Goal: Navigation & Orientation: Find specific page/section

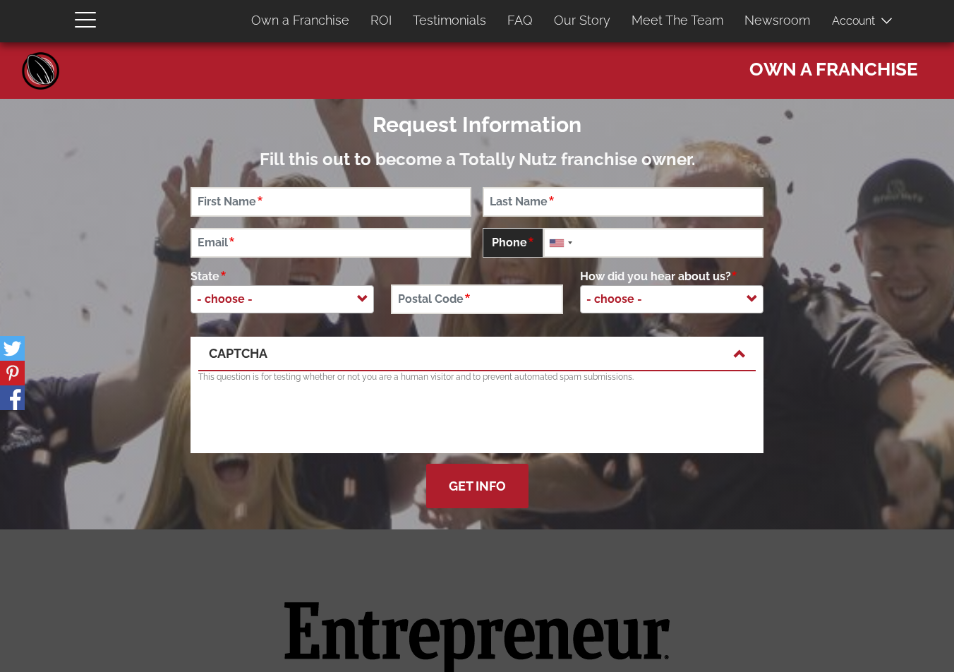
click at [45, 68] on link "Home" at bounding box center [41, 70] width 42 height 42
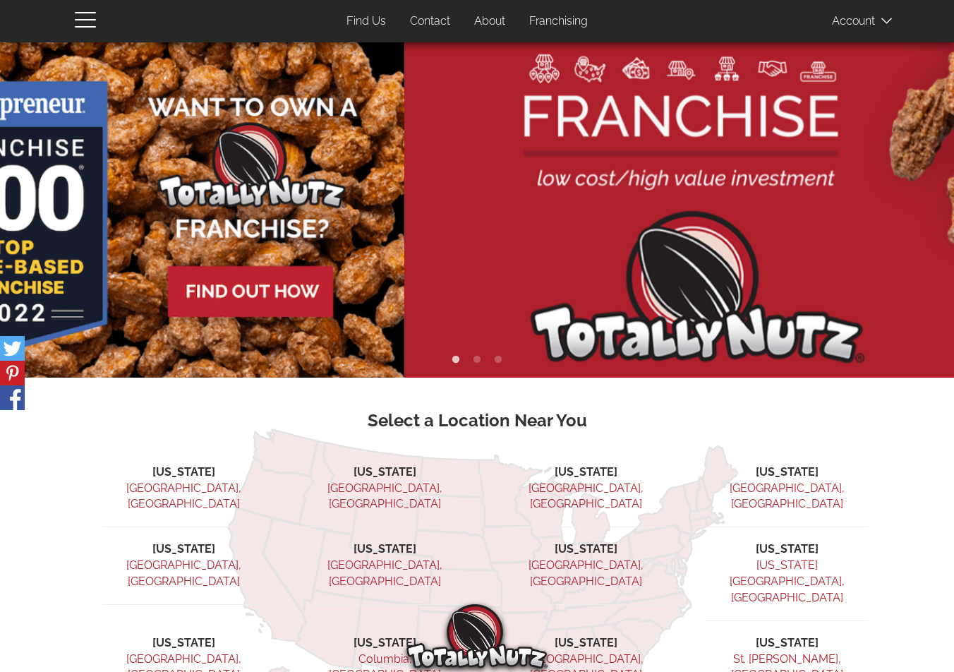
drag, startPoint x: 679, startPoint y: 185, endPoint x: 38, endPoint y: 201, distance: 641.0
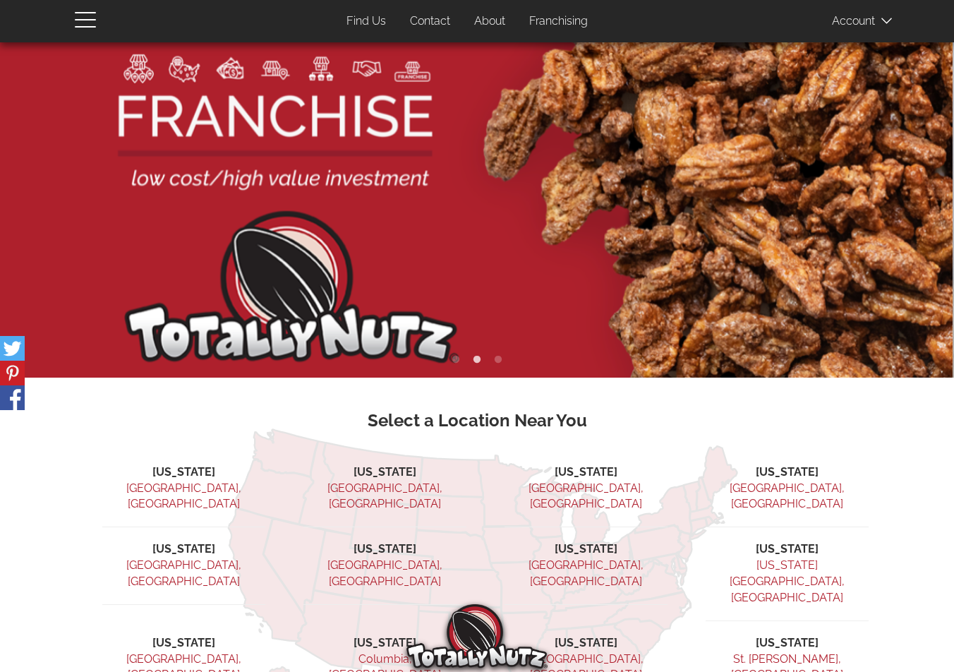
drag, startPoint x: 668, startPoint y: 212, endPoint x: 261, endPoint y: 227, distance: 407.5
click at [263, 227] on img at bounding box center [476, 209] width 954 height 335
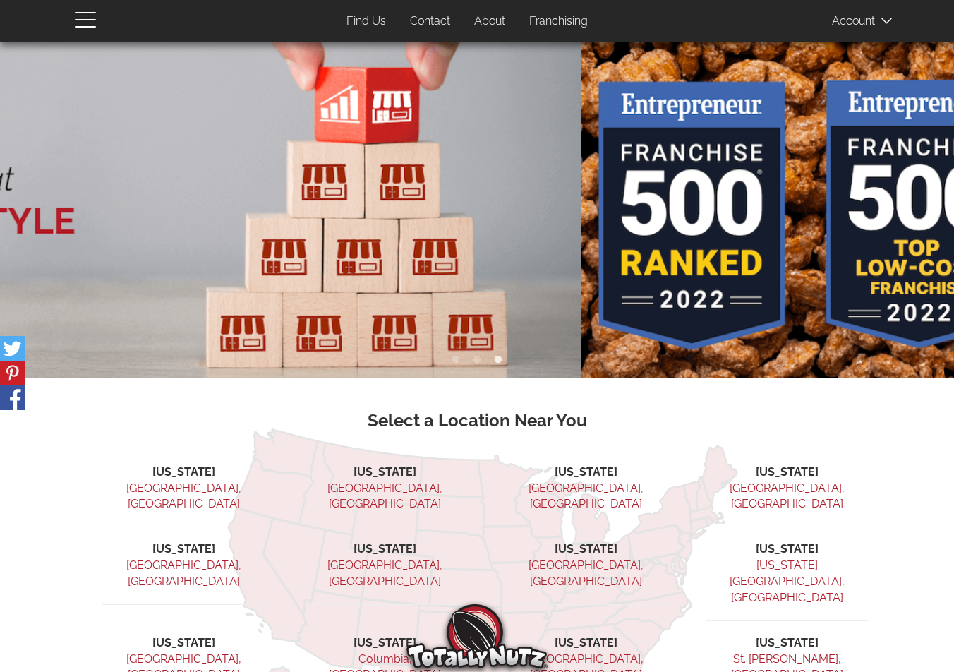
drag, startPoint x: 509, startPoint y: 216, endPoint x: 112, endPoint y: 244, distance: 397.6
click at [124, 244] on img at bounding box center [104, 209] width 954 height 335
